Goal: Task Accomplishment & Management: Use online tool/utility

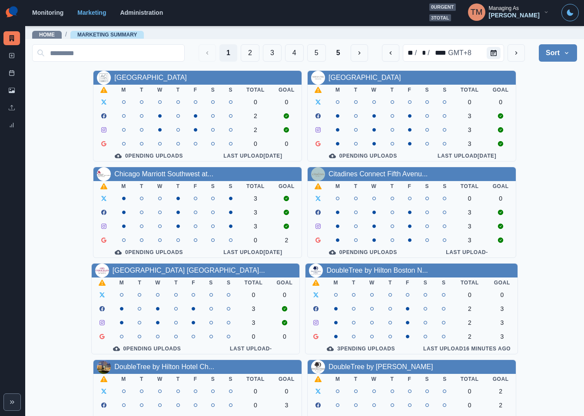
scroll to position [65, 0]
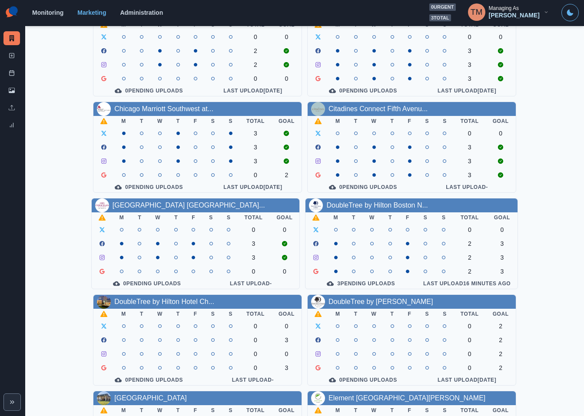
click at [558, 99] on div "[GEOGRAPHIC_DATA] Downtown M T W T F S S Total Goal 0 0 2 2 0 0 0 Pending Uploa…" at bounding box center [304, 291] width 545 height 573
click at [451, 18] on span "3 total" at bounding box center [440, 17] width 22 height 7
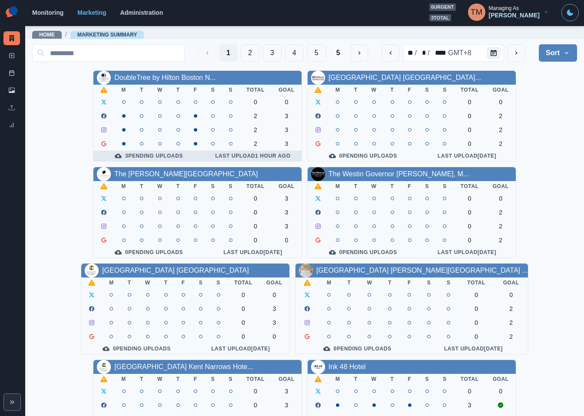
click at [166, 158] on div "3 Pending Uploads" at bounding box center [148, 155] width 97 height 7
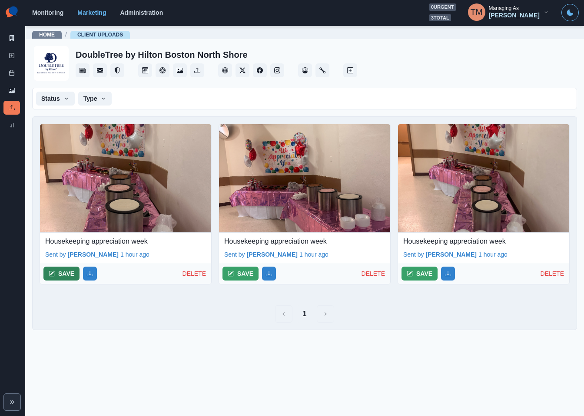
click at [64, 276] on button "SAVE" at bounding box center [61, 274] width 36 height 14
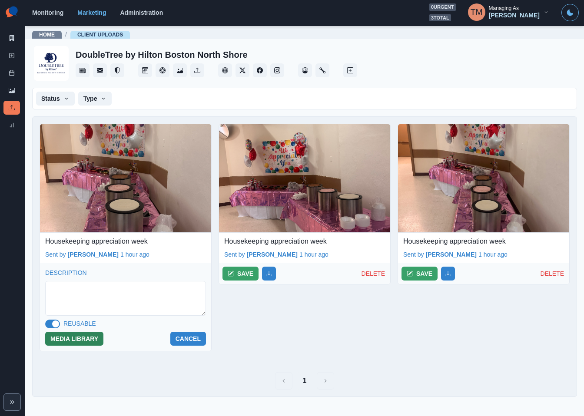
click at [87, 340] on button "MEDIA LIBRARY" at bounding box center [74, 339] width 58 height 14
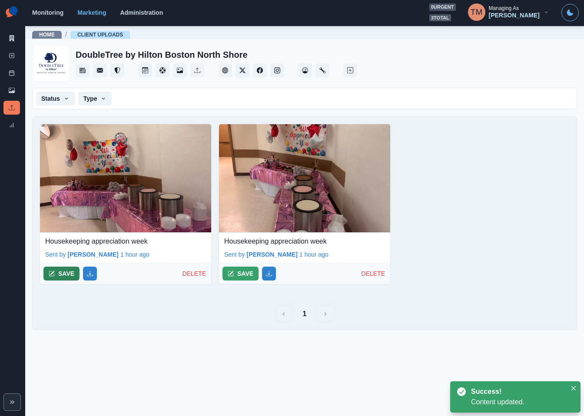
click at [58, 273] on button "SAVE" at bounding box center [61, 274] width 36 height 14
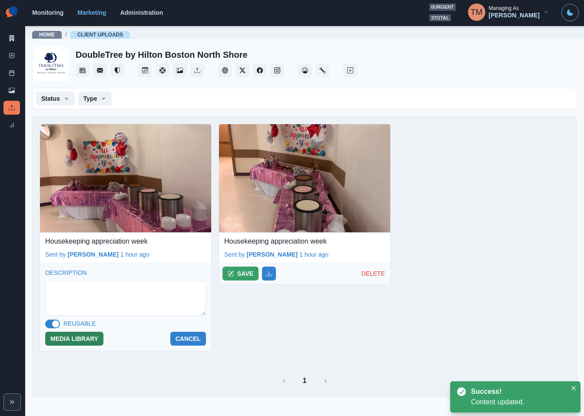
click at [78, 344] on button "MEDIA LIBRARY" at bounding box center [74, 339] width 58 height 14
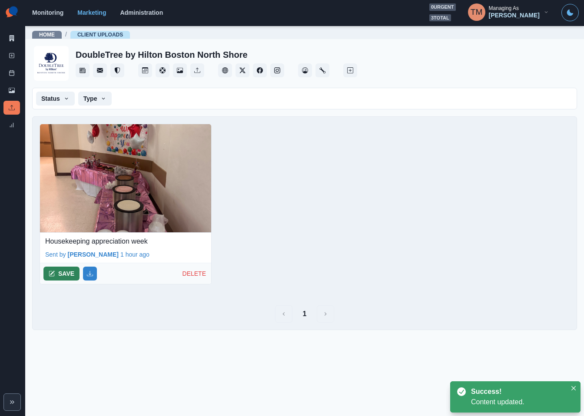
click at [56, 274] on button "SAVE" at bounding box center [61, 274] width 36 height 14
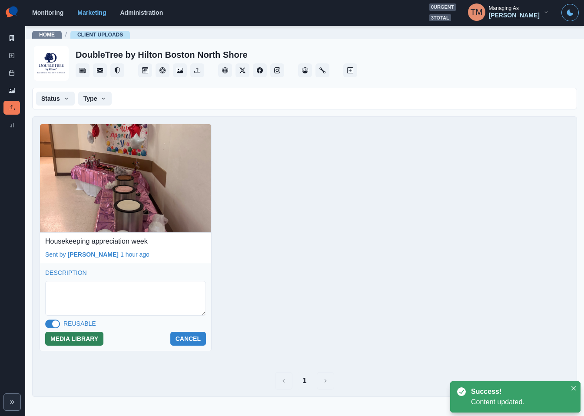
click at [82, 339] on button "MEDIA LIBRARY" at bounding box center [74, 339] width 58 height 14
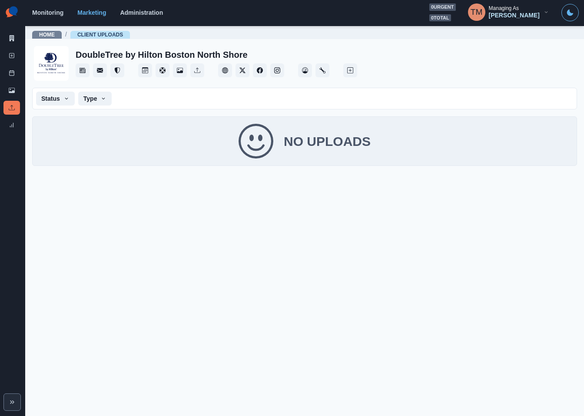
click at [278, 323] on main "Home / Client Uploads DoubleTree by Hilton Boston [GEOGRAPHIC_DATA] Status Pend…" at bounding box center [304, 220] width 559 height 391
click at [275, 352] on main "Home / Client Uploads DoubleTree by Hilton Boston [GEOGRAPHIC_DATA] Status Pend…" at bounding box center [304, 220] width 559 height 391
click at [10, 85] on link "Media Library" at bounding box center [11, 90] width 17 height 14
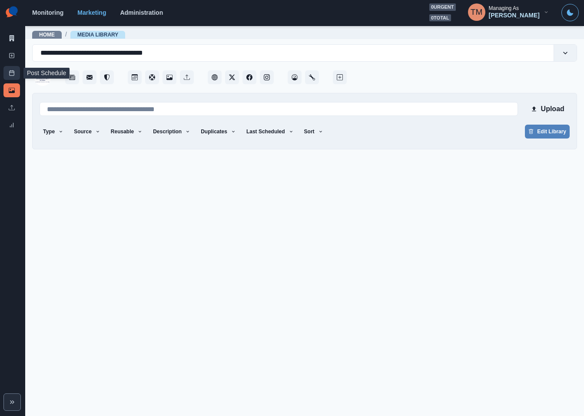
click at [11, 72] on icon at bounding box center [12, 73] width 6 height 6
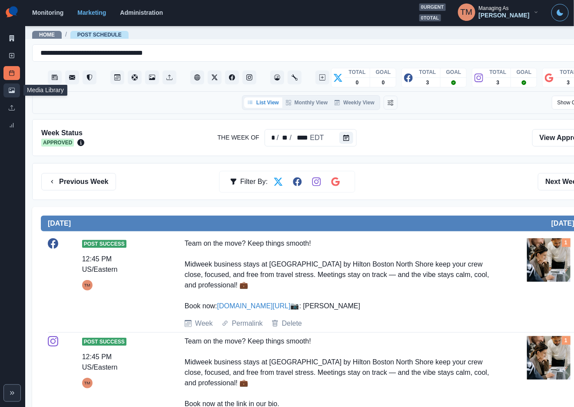
click at [13, 92] on icon at bounding box center [12, 90] width 6 height 5
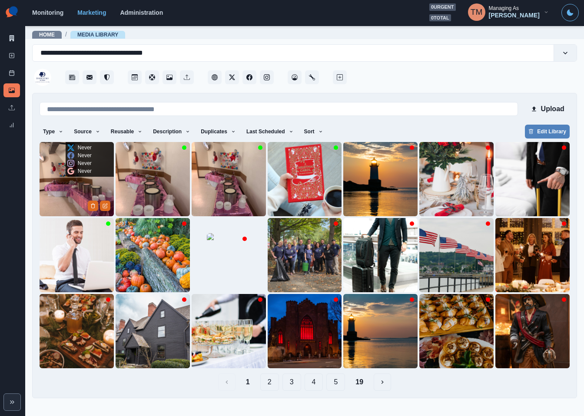
click at [78, 188] on img at bounding box center [77, 179] width 74 height 74
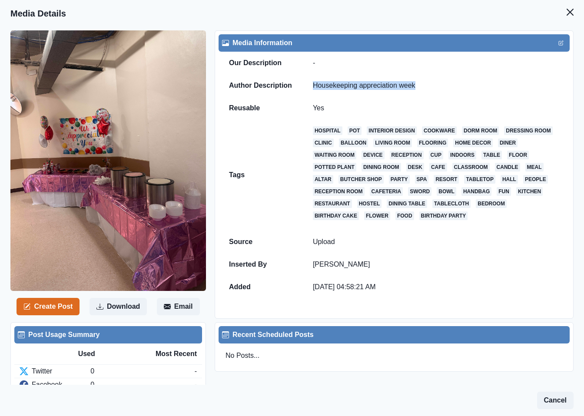
drag, startPoint x: 418, startPoint y: 85, endPoint x: 313, endPoint y: 85, distance: 105.6
click at [313, 85] on td "Housekeeping appreciation week" at bounding box center [435, 85] width 267 height 23
copy td "Housekeeping appreciation week"
click at [566, 10] on icon "Close" at bounding box center [569, 12] width 7 height 7
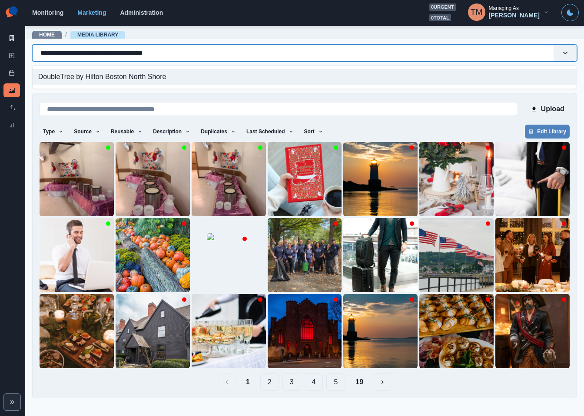
drag, startPoint x: 39, startPoint y: 52, endPoint x: 48, endPoint y: 53, distance: 9.2
click at [52, 53] on div "**********" at bounding box center [293, 53] width 521 height 14
drag, startPoint x: 42, startPoint y: 51, endPoint x: 184, endPoint y: 53, distance: 142.1
click at [184, 53] on div "**********" at bounding box center [292, 53] width 505 height 12
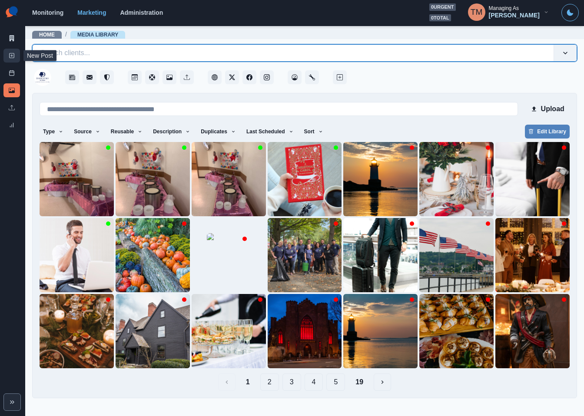
click at [9, 56] on icon at bounding box center [12, 56] width 6 height 6
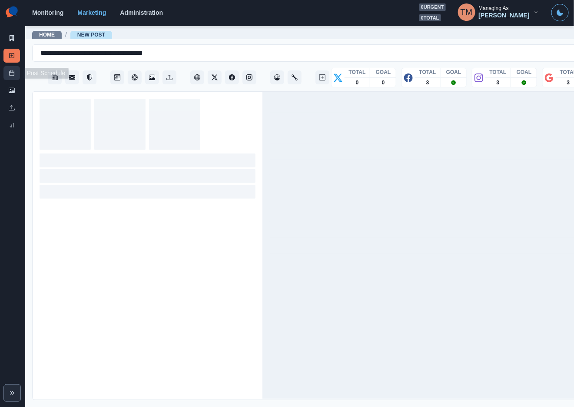
click at [12, 73] on icon at bounding box center [12, 73] width 6 height 6
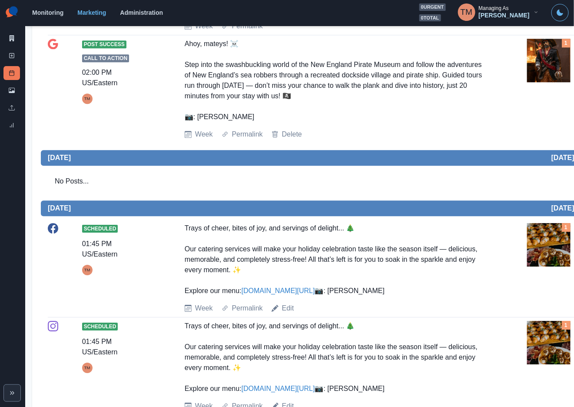
scroll to position [741, 0]
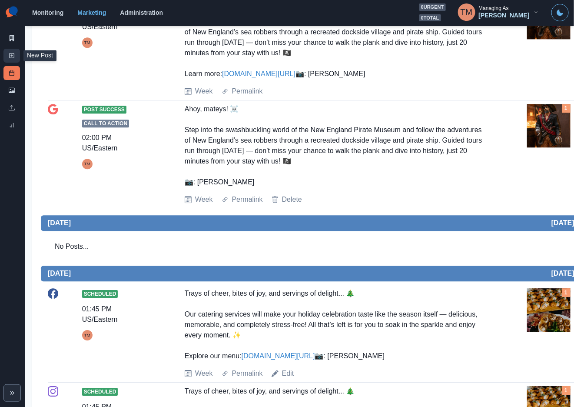
click at [11, 56] on line at bounding box center [12, 56] width 2 height 0
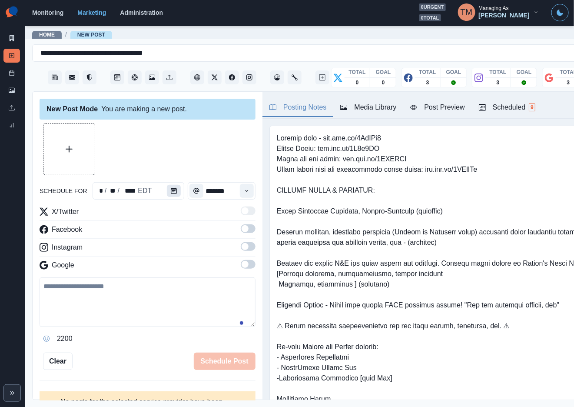
click at [167, 188] on button "Calendar" at bounding box center [174, 191] width 14 height 12
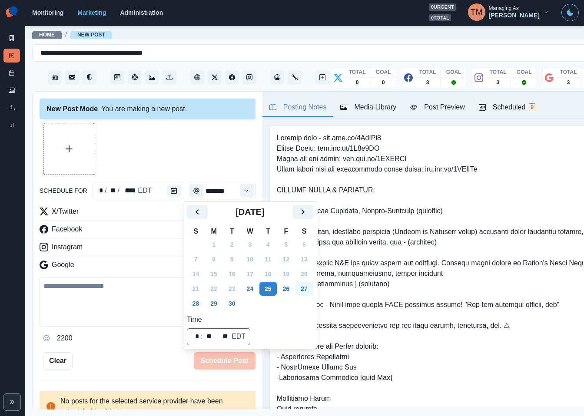
click at [304, 291] on button "27" at bounding box center [303, 289] width 17 height 14
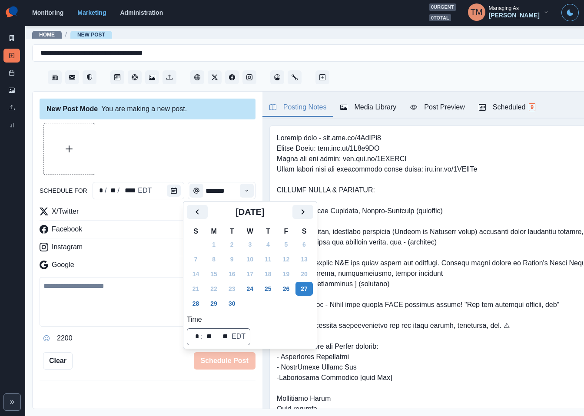
click at [190, 156] on div at bounding box center [148, 149] width 216 height 52
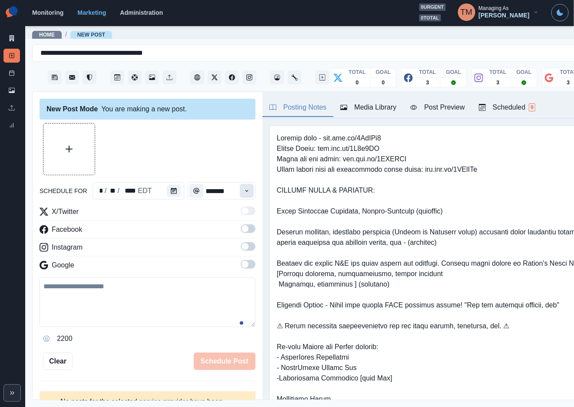
click at [244, 192] on icon "Time" at bounding box center [247, 191] width 6 height 6
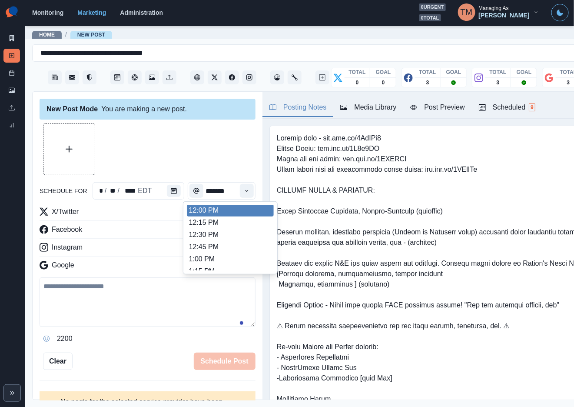
scroll to position [195, 0]
click at [245, 215] on li "12:00 PM" at bounding box center [230, 211] width 87 height 12
type input "********"
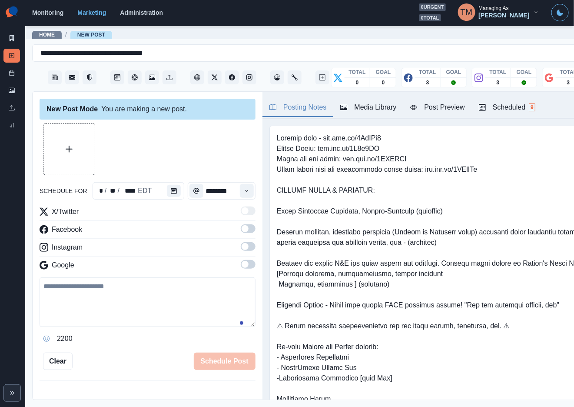
click at [242, 228] on span at bounding box center [248, 228] width 15 height 9
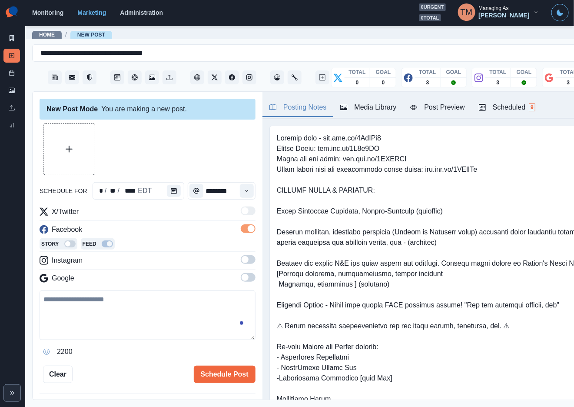
click at [241, 258] on span at bounding box center [248, 259] width 15 height 9
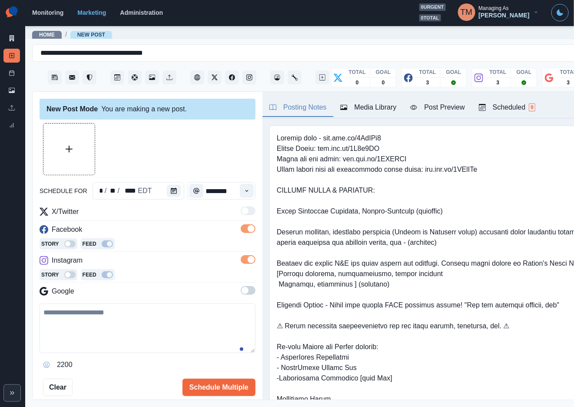
drag, startPoint x: 240, startPoint y: 291, endPoint x: 245, endPoint y: 291, distance: 5.2
click at [241, 291] on span at bounding box center [248, 290] width 15 height 9
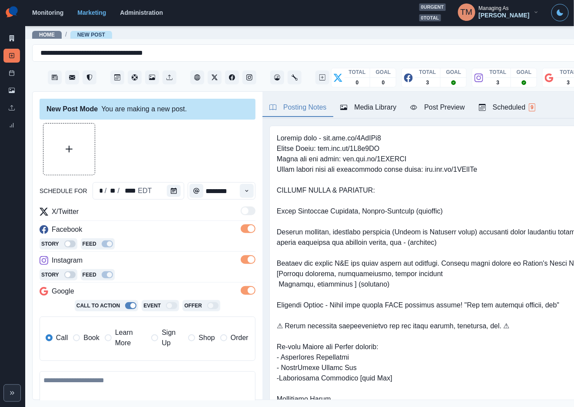
click at [443, 109] on div "Post Preview" at bounding box center [437, 107] width 54 height 10
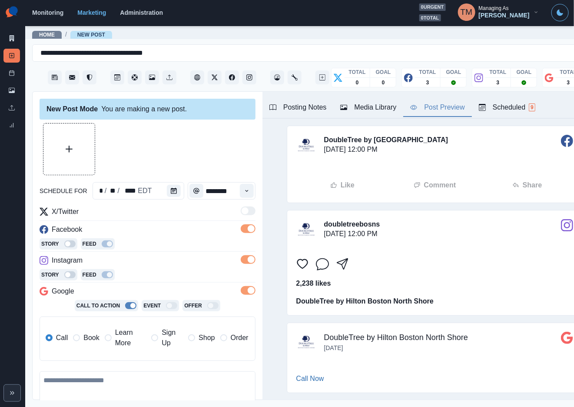
click at [372, 105] on div "Media Library" at bounding box center [368, 107] width 56 height 10
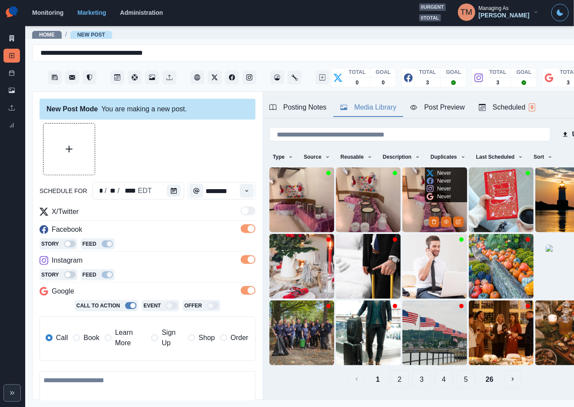
click at [410, 205] on img at bounding box center [434, 199] width 65 height 65
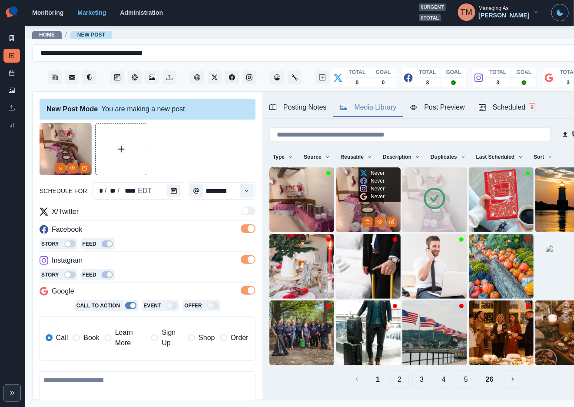
click at [347, 205] on img at bounding box center [368, 199] width 65 height 65
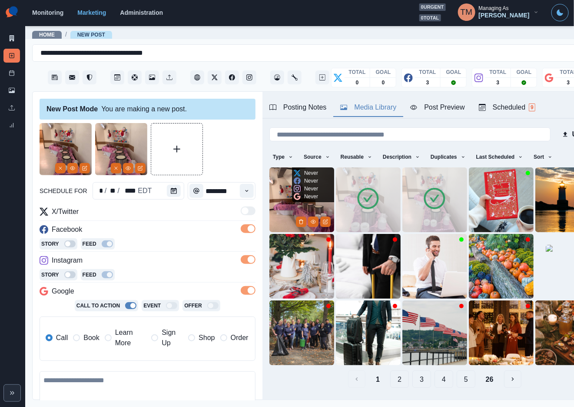
click at [298, 201] on div "Never Never Never Never" at bounding box center [306, 184] width 28 height 35
click at [286, 198] on img at bounding box center [301, 199] width 65 height 65
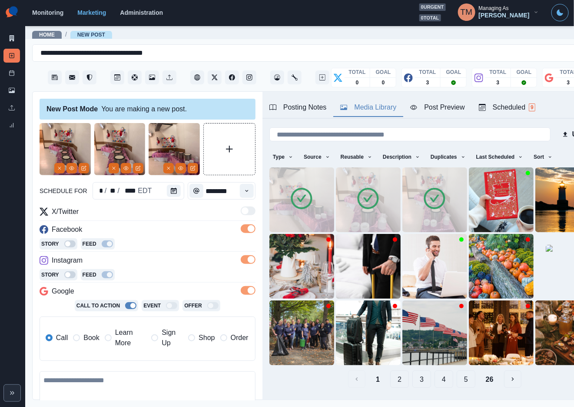
click at [450, 108] on div "Post Preview" at bounding box center [437, 107] width 54 height 10
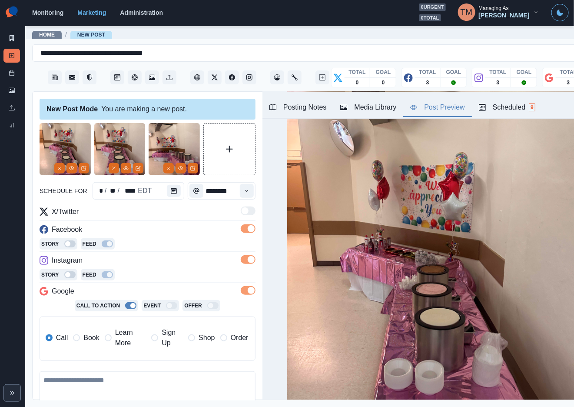
scroll to position [1105, 0]
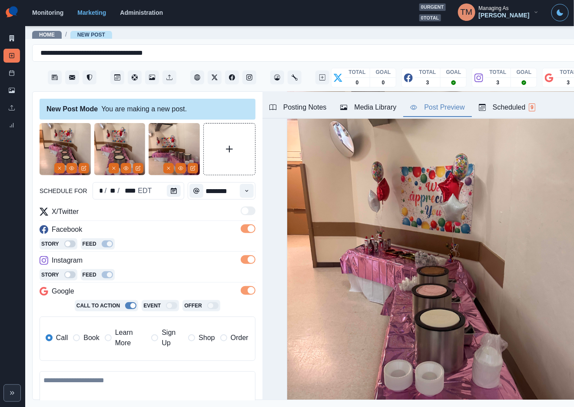
click at [163, 136] on img at bounding box center [174, 149] width 51 height 52
click at [109, 137] on img at bounding box center [119, 149] width 51 height 52
click at [166, 165] on icon "Remove" at bounding box center [168, 167] width 5 height 5
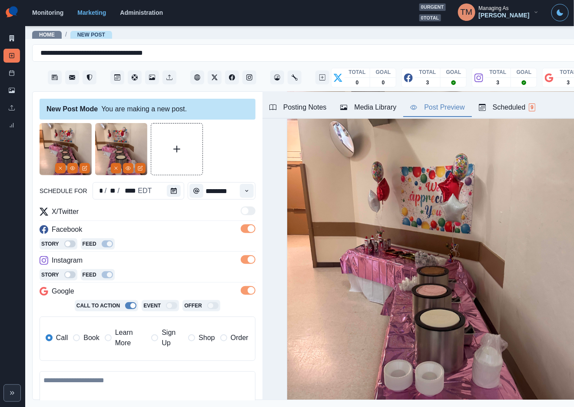
click at [115, 165] on icon "Remove" at bounding box center [115, 167] width 5 height 5
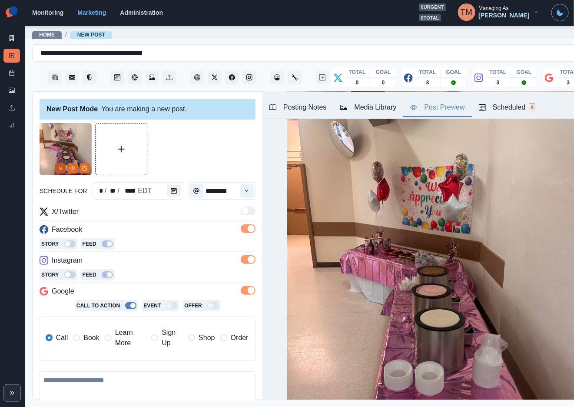
drag, startPoint x: 56, startPoint y: 155, endPoint x: 154, endPoint y: 152, distance: 97.4
click at [57, 163] on button "Remove" at bounding box center [60, 168] width 10 height 10
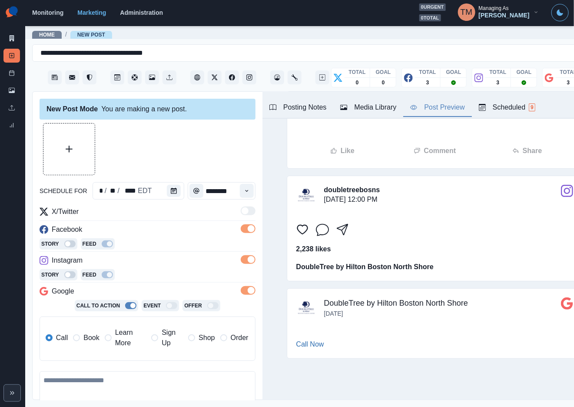
scroll to position [25, 0]
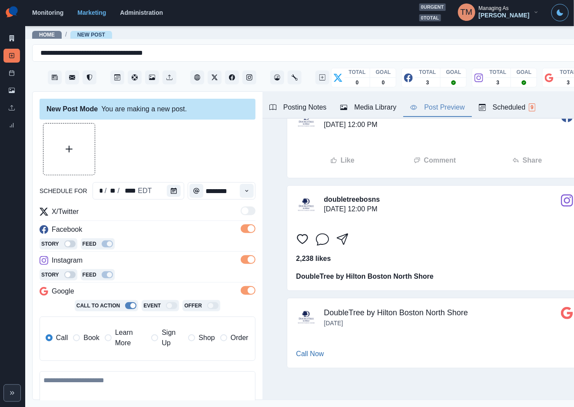
click at [367, 102] on div "Media Library" at bounding box center [368, 107] width 56 height 10
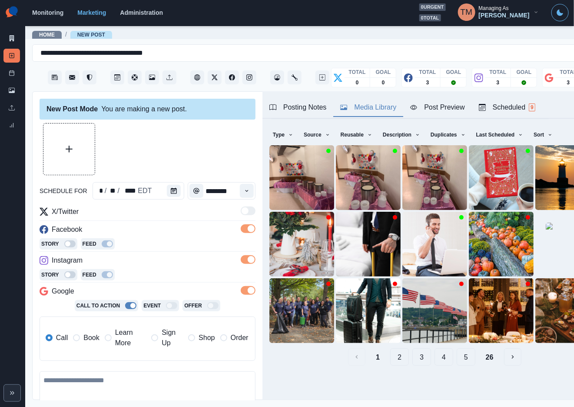
scroll to position [0, 0]
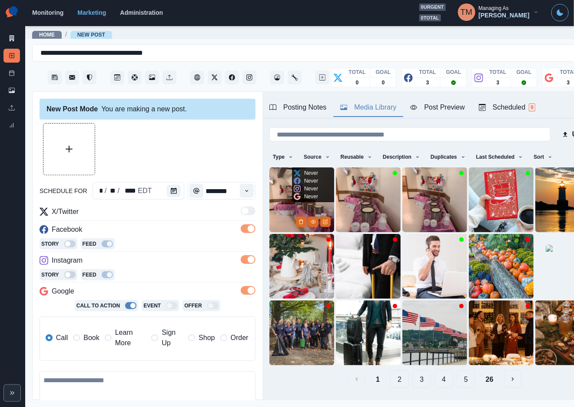
click at [279, 197] on img at bounding box center [301, 199] width 65 height 65
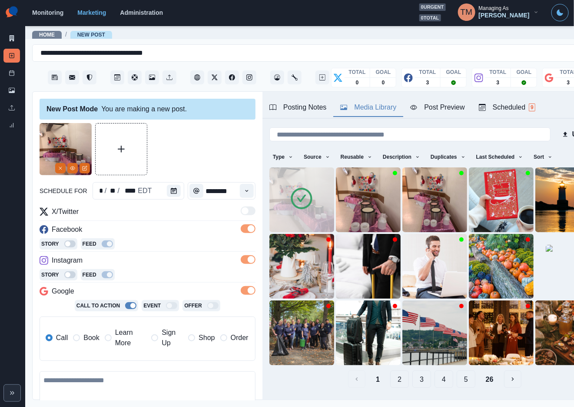
click at [438, 102] on div "Post Preview" at bounding box center [437, 107] width 54 height 10
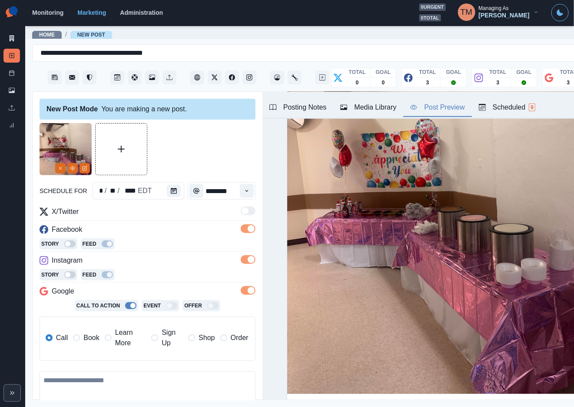
scroll to position [195, 0]
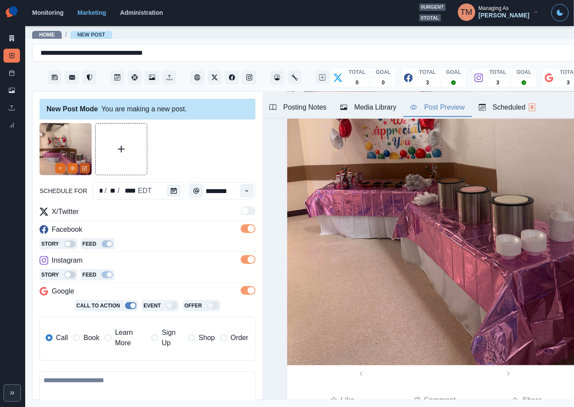
click at [83, 165] on icon "Edit Media" at bounding box center [84, 167] width 5 height 5
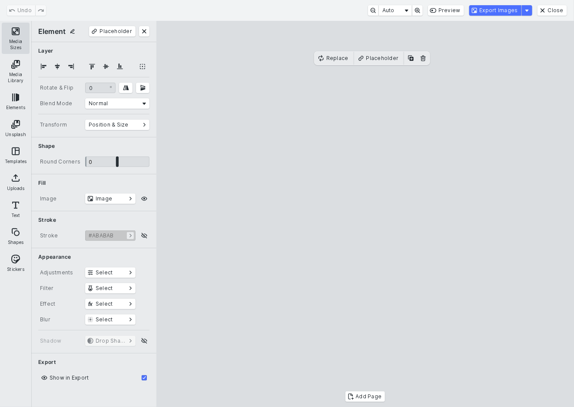
click at [8, 37] on button "Media Sizes" at bounding box center [16, 38] width 28 height 31
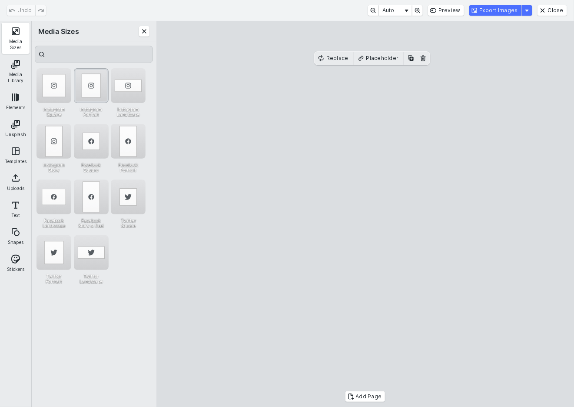
drag, startPoint x: 83, startPoint y: 82, endPoint x: 93, endPoint y: 99, distance: 19.7
click at [83, 83] on div "Instagram Portrait" at bounding box center [91, 85] width 35 height 35
click at [365, 214] on cesdk-canvas "Editor canvas" at bounding box center [365, 214] width 0 height 0
drag, startPoint x: 252, startPoint y: 84, endPoint x: 240, endPoint y: 15, distance: 70.1
click at [365, 214] on cesdk-canvas "Editor canvas" at bounding box center [365, 214] width 0 height 0
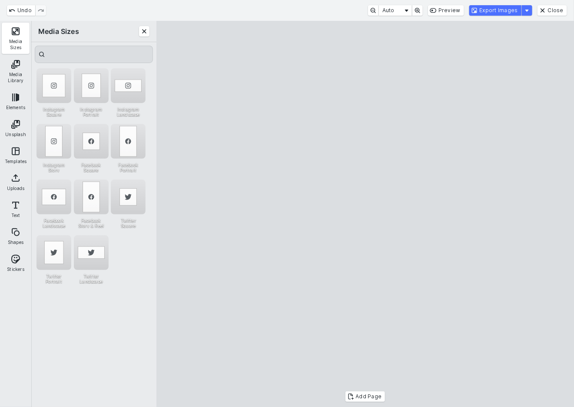
drag, startPoint x: 362, startPoint y: 202, endPoint x: 368, endPoint y: 201, distance: 5.8
click at [365, 214] on cesdk-canvas "Editor canvas" at bounding box center [365, 214] width 0 height 0
drag, startPoint x: 274, startPoint y: 35, endPoint x: 250, endPoint y: 141, distance: 108.6
click at [365, 214] on cesdk-canvas "Editor canvas" at bounding box center [365, 214] width 0 height 0
drag, startPoint x: 218, startPoint y: 147, endPoint x: 249, endPoint y: 151, distance: 31.9
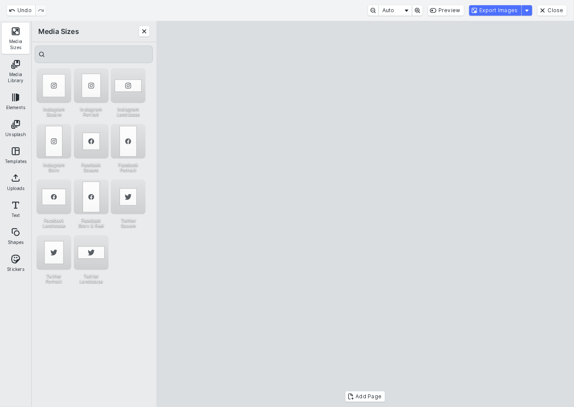
click at [365, 214] on cesdk-canvas "Editor canvas" at bounding box center [365, 214] width 0 height 0
click at [521, 10] on button "Export Images" at bounding box center [495, 10] width 52 height 10
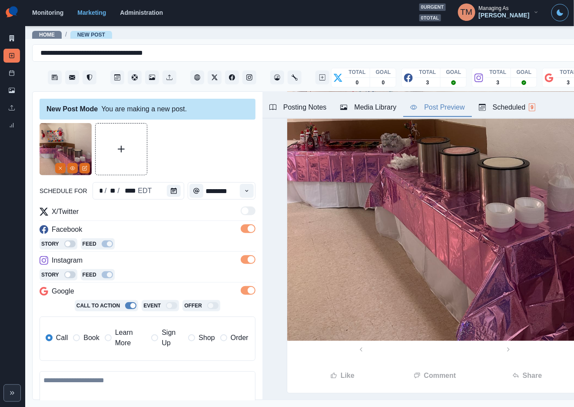
click at [378, 103] on button "Media Library" at bounding box center [368, 108] width 70 height 18
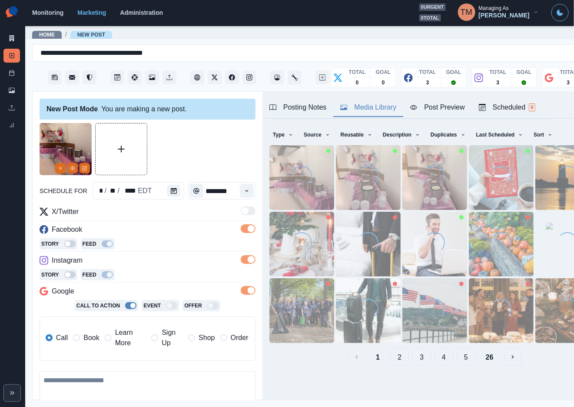
scroll to position [0, 0]
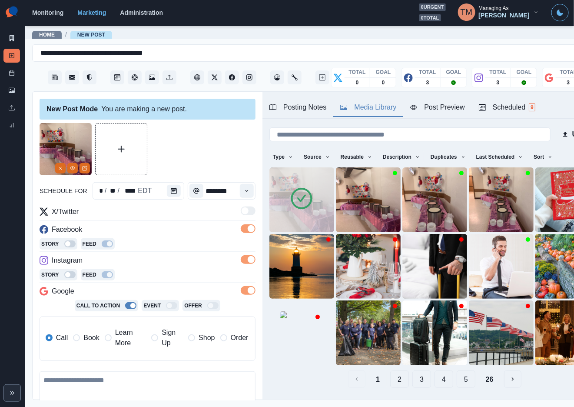
click at [138, 371] on textarea at bounding box center [148, 396] width 216 height 50
paste textarea "**********"
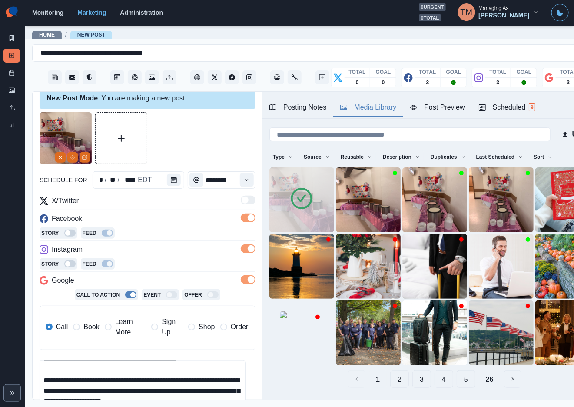
click at [435, 102] on div "Post Preview" at bounding box center [437, 107] width 54 height 10
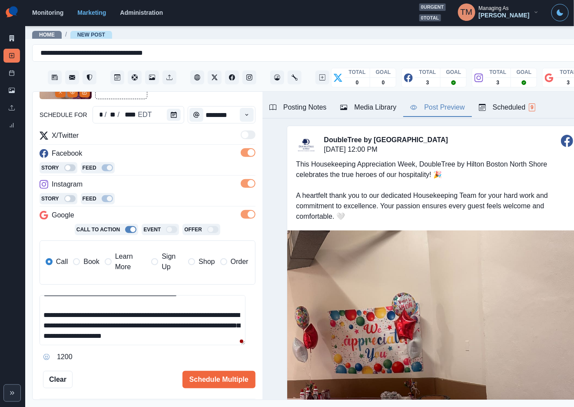
scroll to position [13, 0]
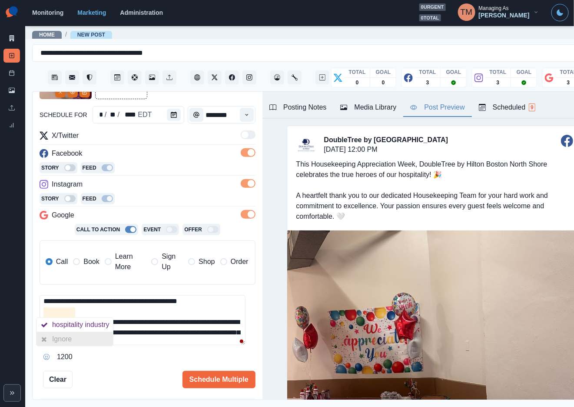
click at [67, 332] on div "Ignore" at bounding box center [63, 339] width 23 height 14
click at [196, 297] on textarea "**********" at bounding box center [143, 320] width 206 height 50
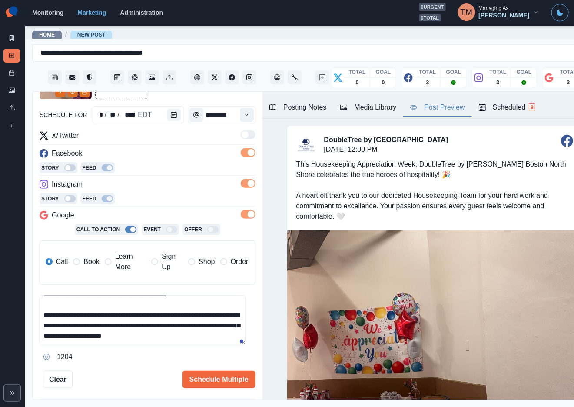
scroll to position [40, 0]
type textarea "**********"
click at [214, 372] on button "Schedule Multiple" at bounding box center [218, 379] width 73 height 17
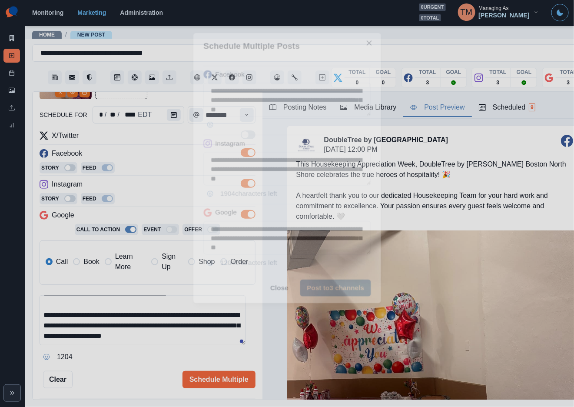
scroll to position [0, 0]
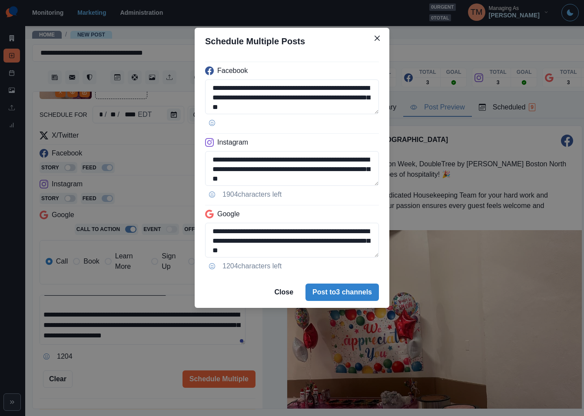
click at [354, 301] on footer "Close Post to 3 channels" at bounding box center [292, 292] width 195 height 31
click at [360, 297] on button "Post to 3 channels" at bounding box center [341, 292] width 73 height 17
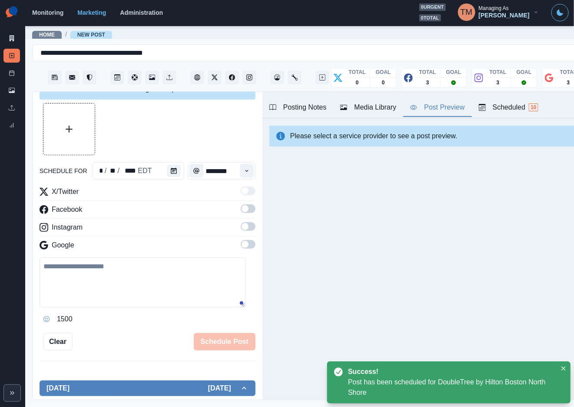
scroll to position [76, 0]
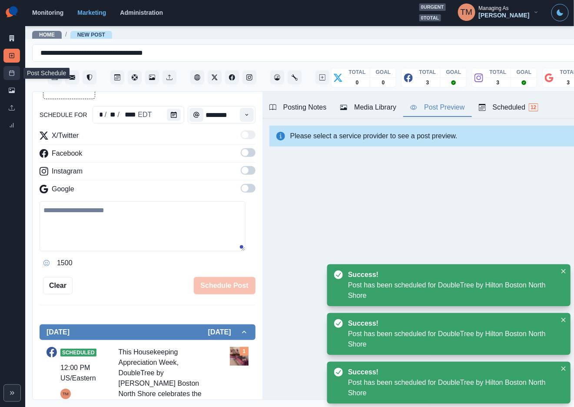
click at [5, 75] on link "Post Schedule" at bounding box center [11, 73] width 17 height 14
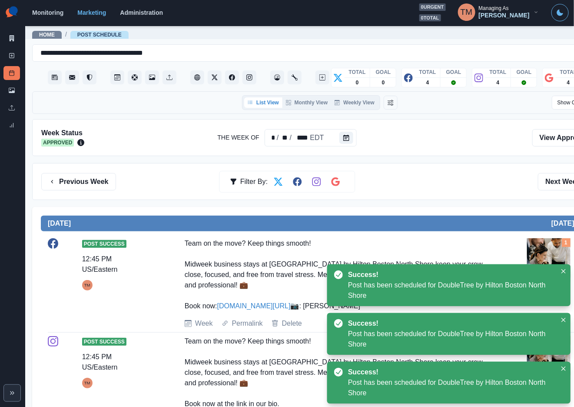
click at [462, 180] on div "Previous Week Filter By: Next Week" at bounding box center [319, 181] width 557 height 17
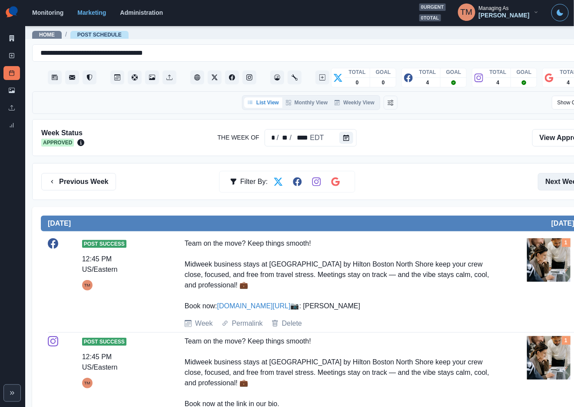
click at [556, 180] on button "Next Week" at bounding box center [568, 181] width 60 height 17
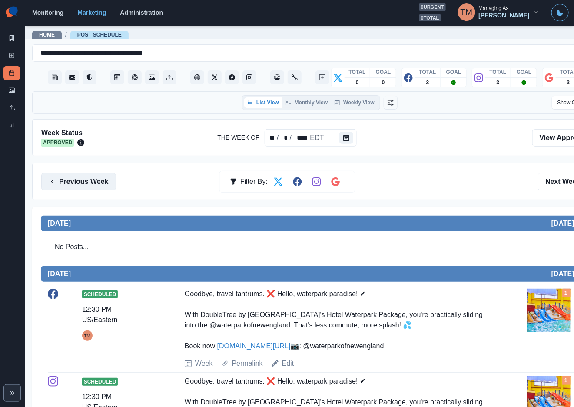
drag, startPoint x: 73, startPoint y: 182, endPoint x: 86, endPoint y: 184, distance: 13.3
click at [75, 185] on button "Previous Week" at bounding box center [78, 181] width 75 height 17
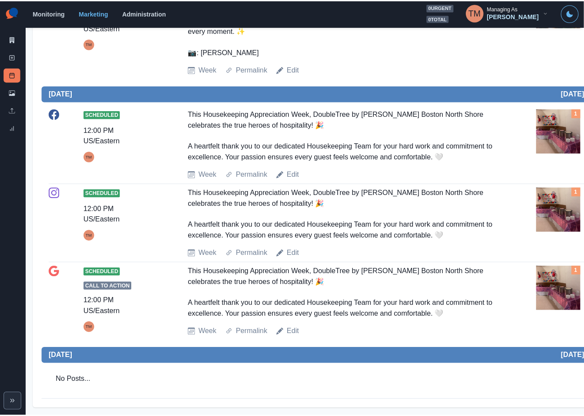
scroll to position [1238, 0]
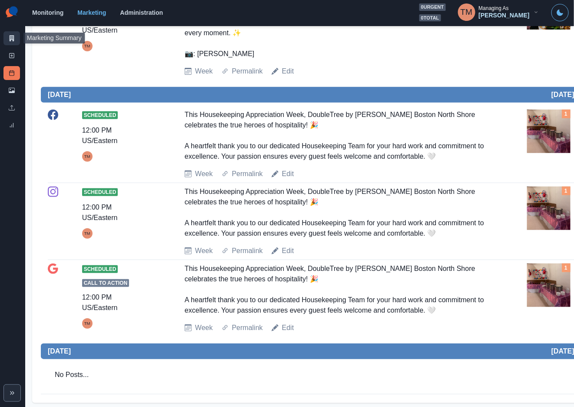
click at [9, 38] on icon at bounding box center [12, 38] width 6 height 6
